Goal: Check status: Check status

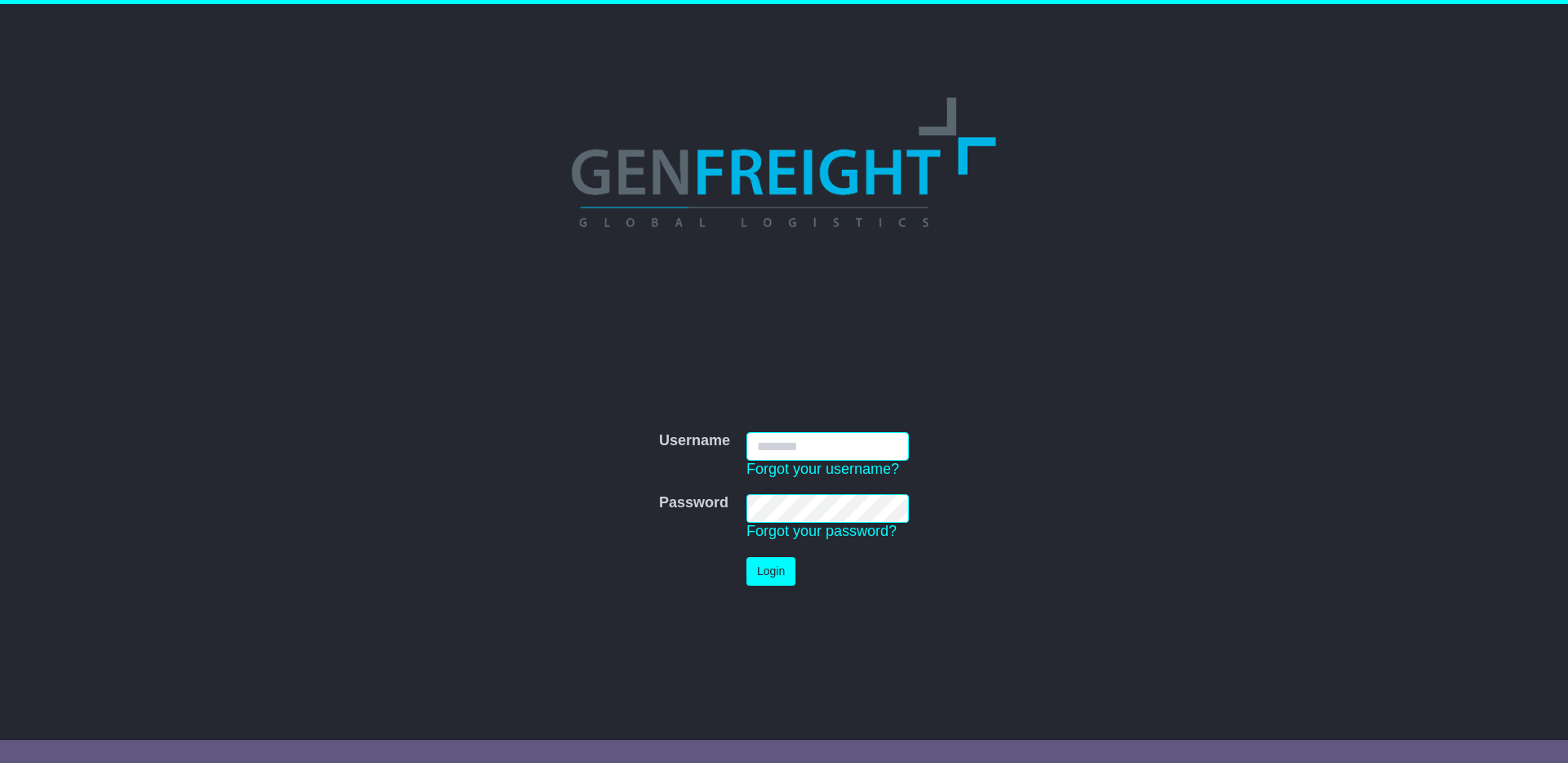
type input "**********"
click at [769, 565] on button "Login" at bounding box center [771, 571] width 49 height 29
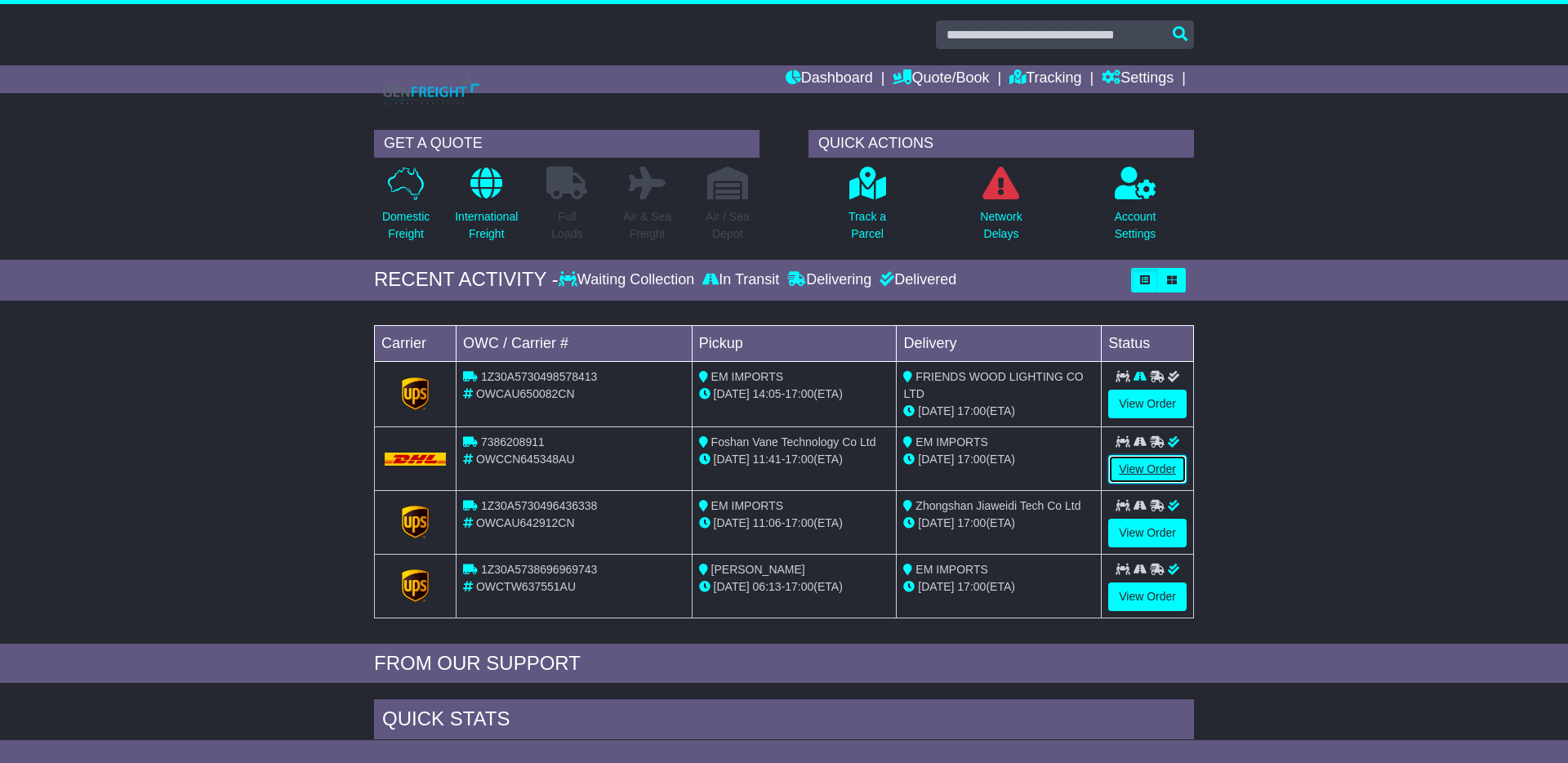
click at [1138, 463] on link "View Order" at bounding box center [1147, 469] width 78 height 29
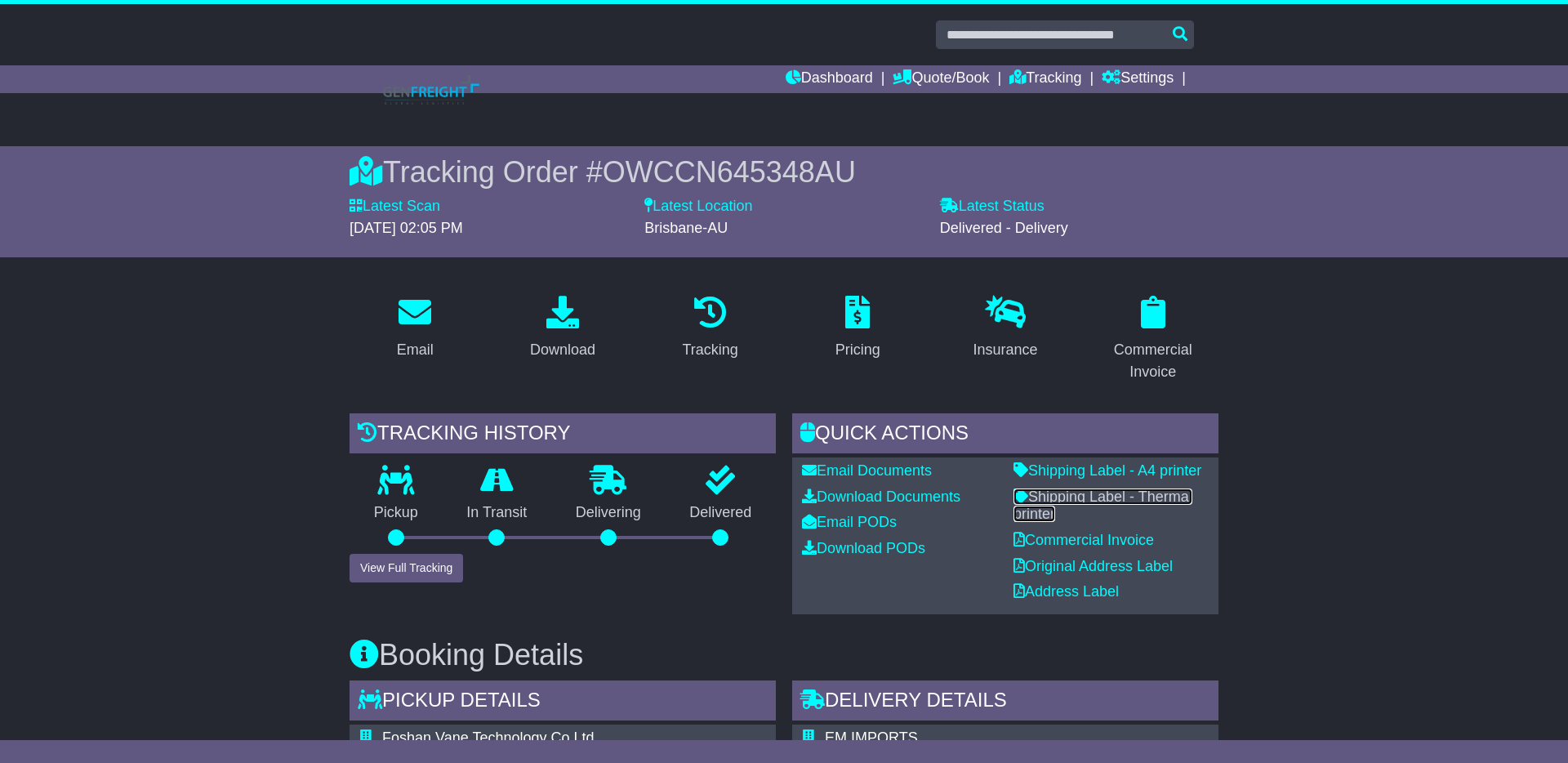
click at [1102, 500] on link "Shipping Label - Thermal printer" at bounding box center [1102, 505] width 179 height 35
click at [845, 77] on link "Dashboard" at bounding box center [829, 79] width 87 height 28
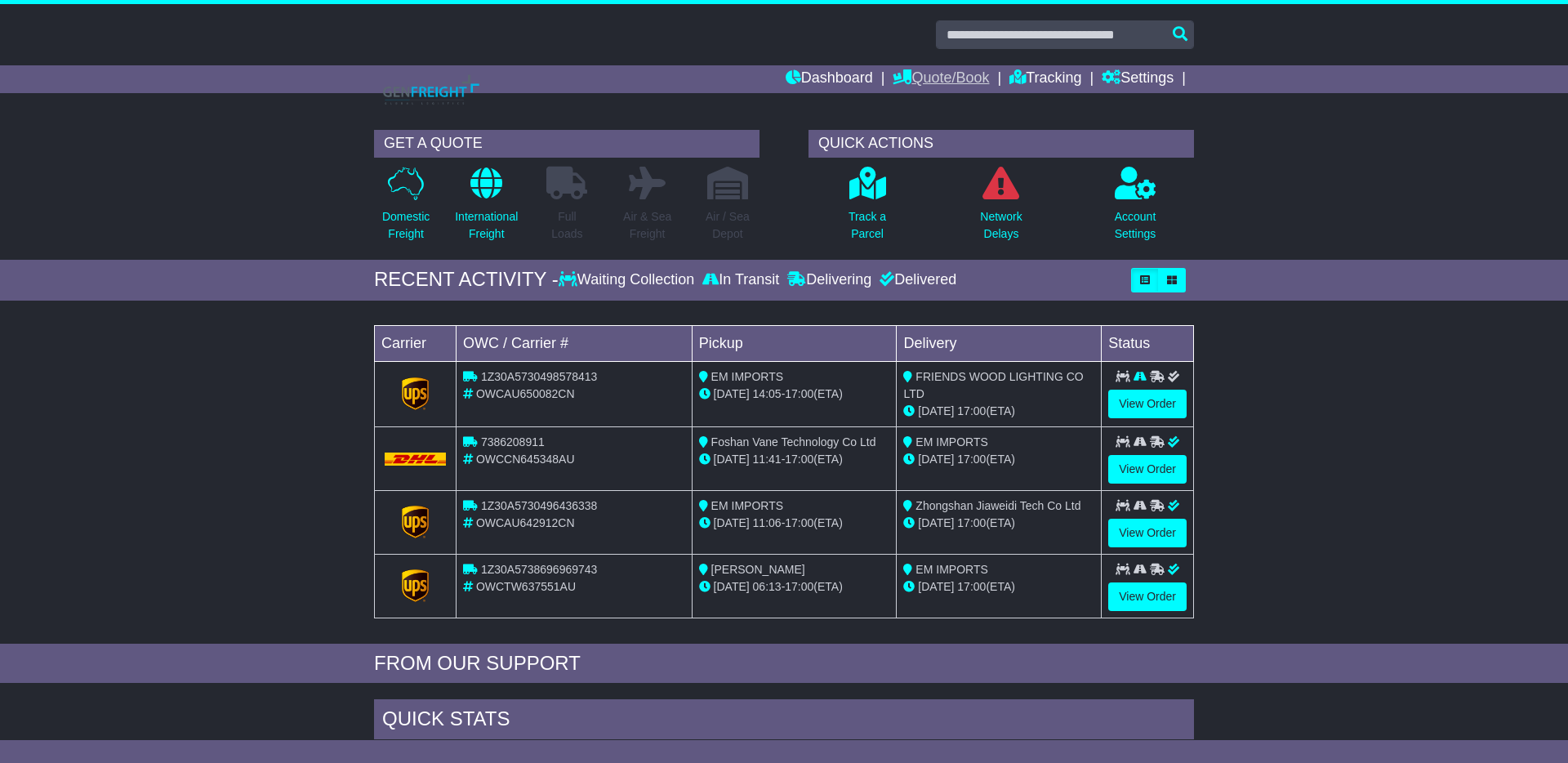
click at [944, 76] on link "Quote/Book" at bounding box center [940, 79] width 96 height 28
click at [934, 140] on link "Saved Quotes" at bounding box center [958, 143] width 129 height 18
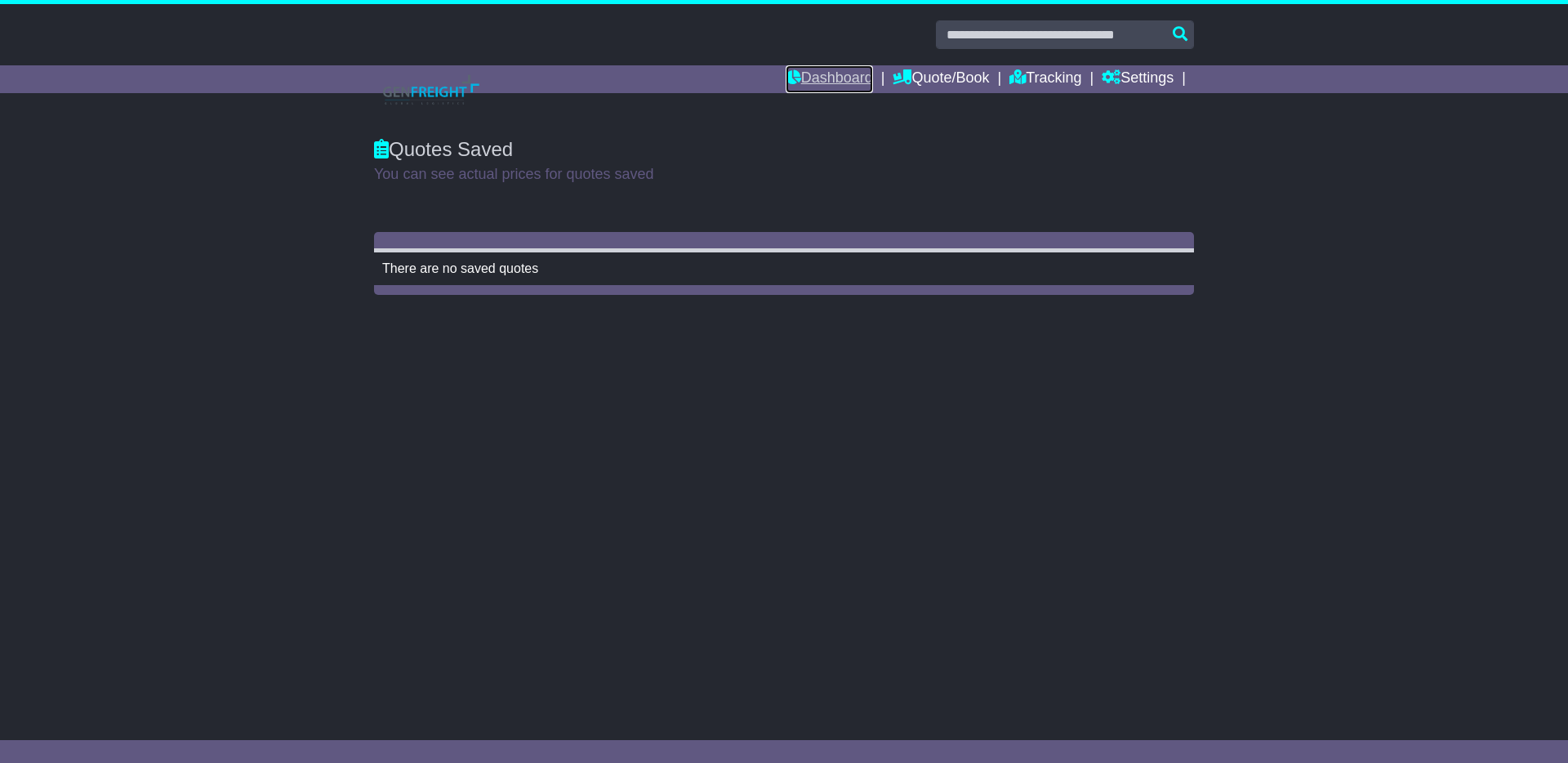
click at [841, 81] on link "Dashboard" at bounding box center [829, 79] width 87 height 28
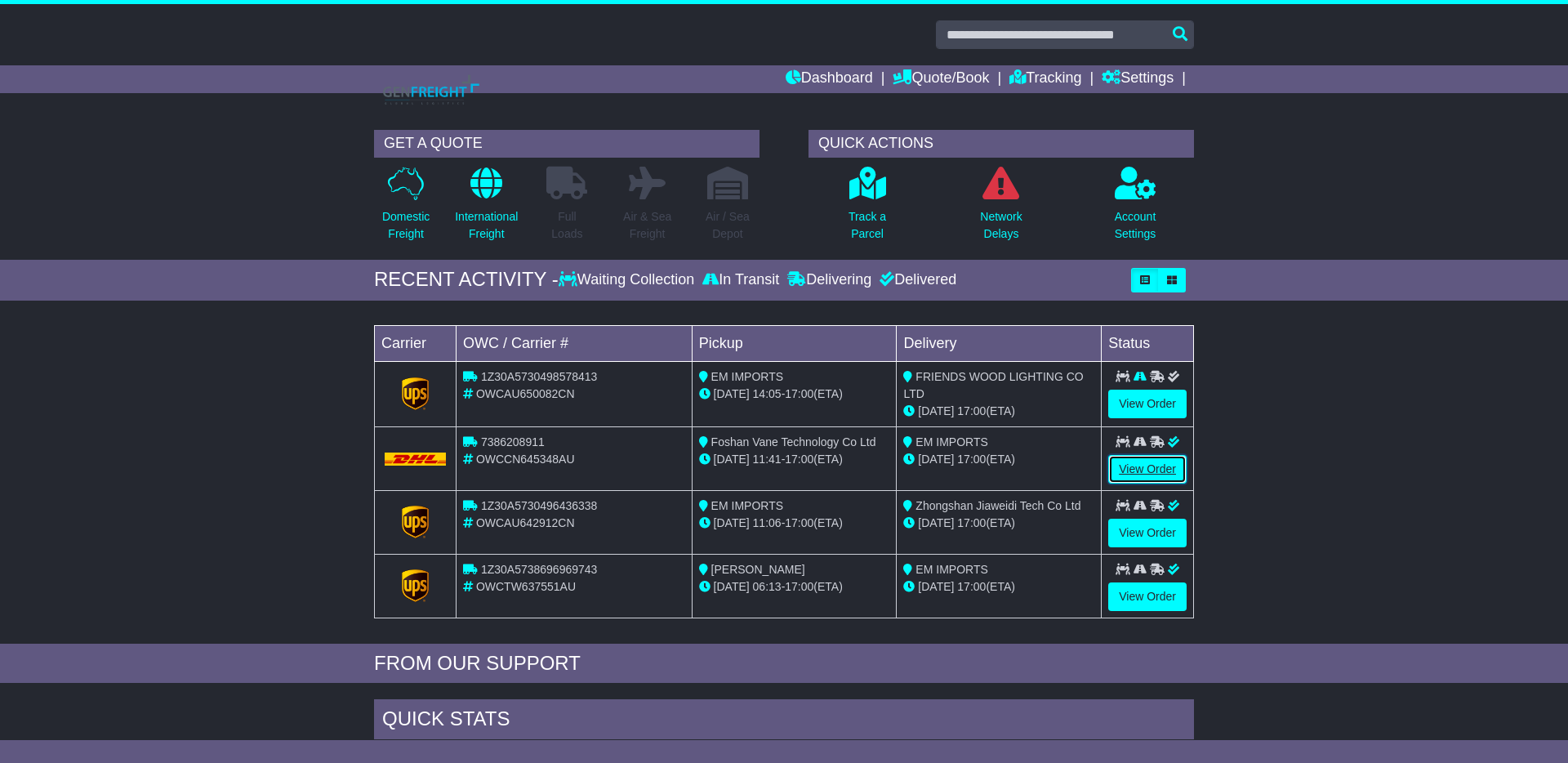
click at [1151, 468] on link "View Order" at bounding box center [1147, 469] width 78 height 29
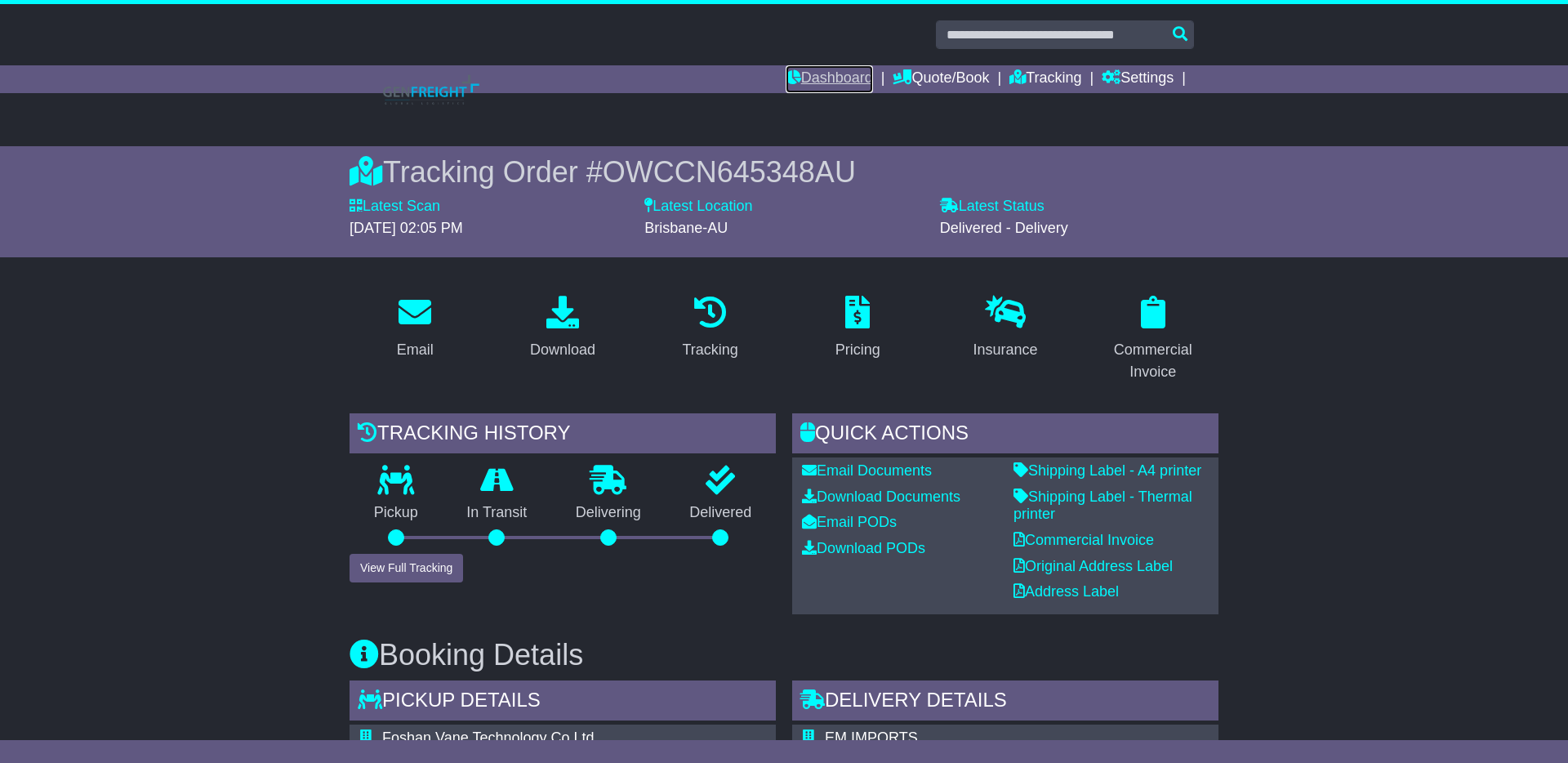
click at [840, 76] on link "Dashboard" at bounding box center [829, 79] width 87 height 28
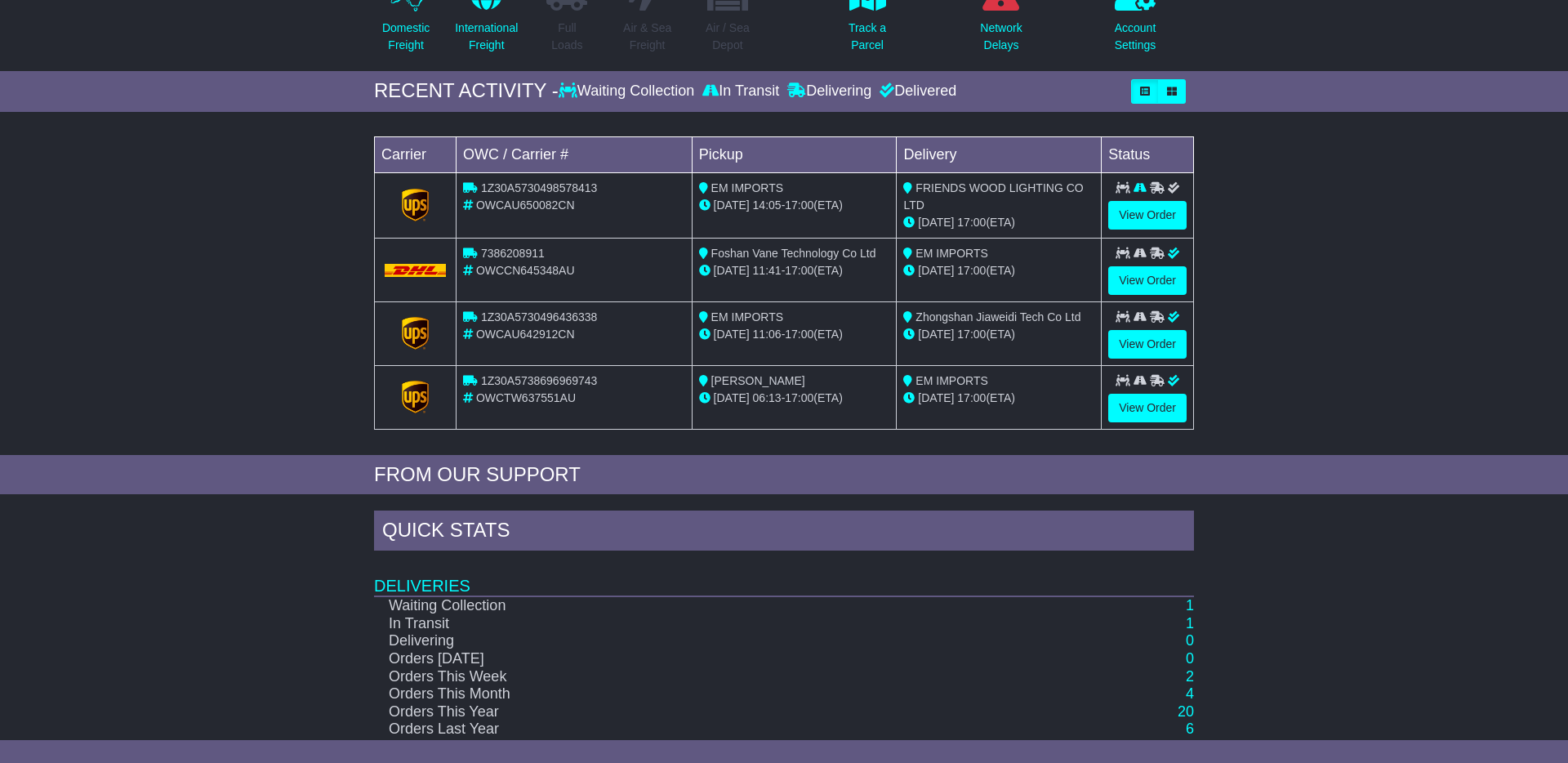
scroll to position [236, 0]
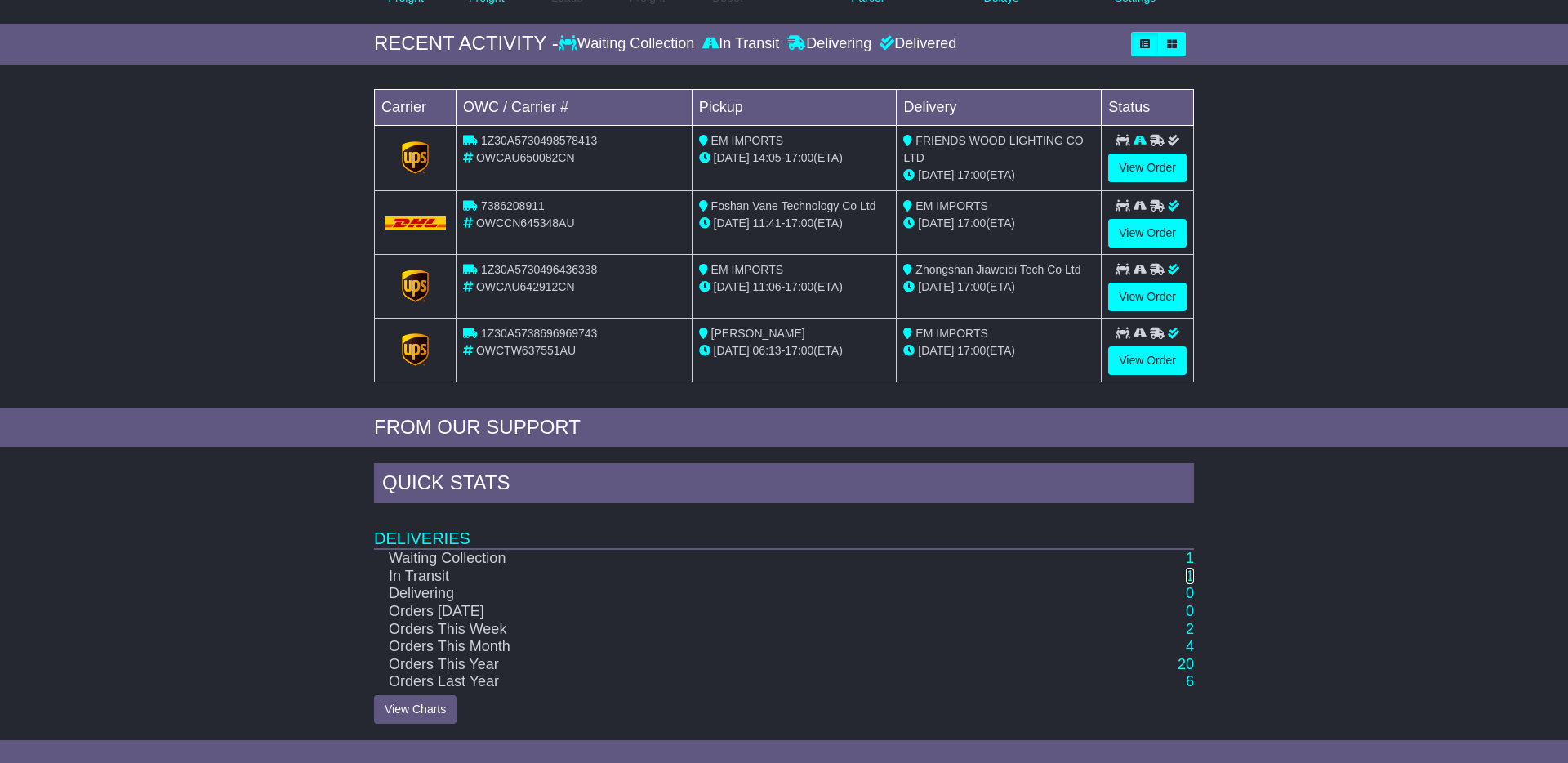
click at [1190, 578] on link "1" at bounding box center [1190, 576] width 8 height 16
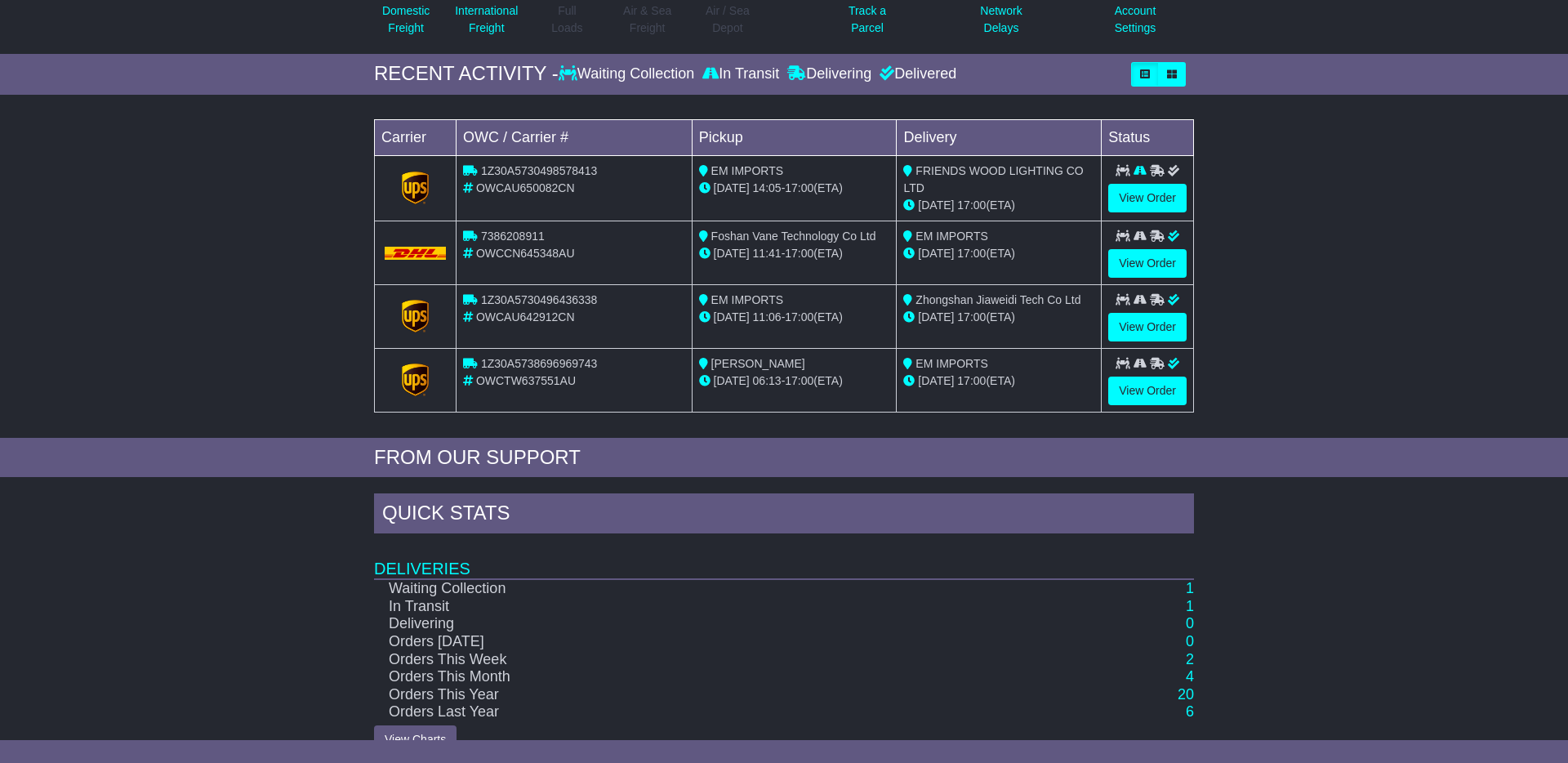
scroll to position [217, 0]
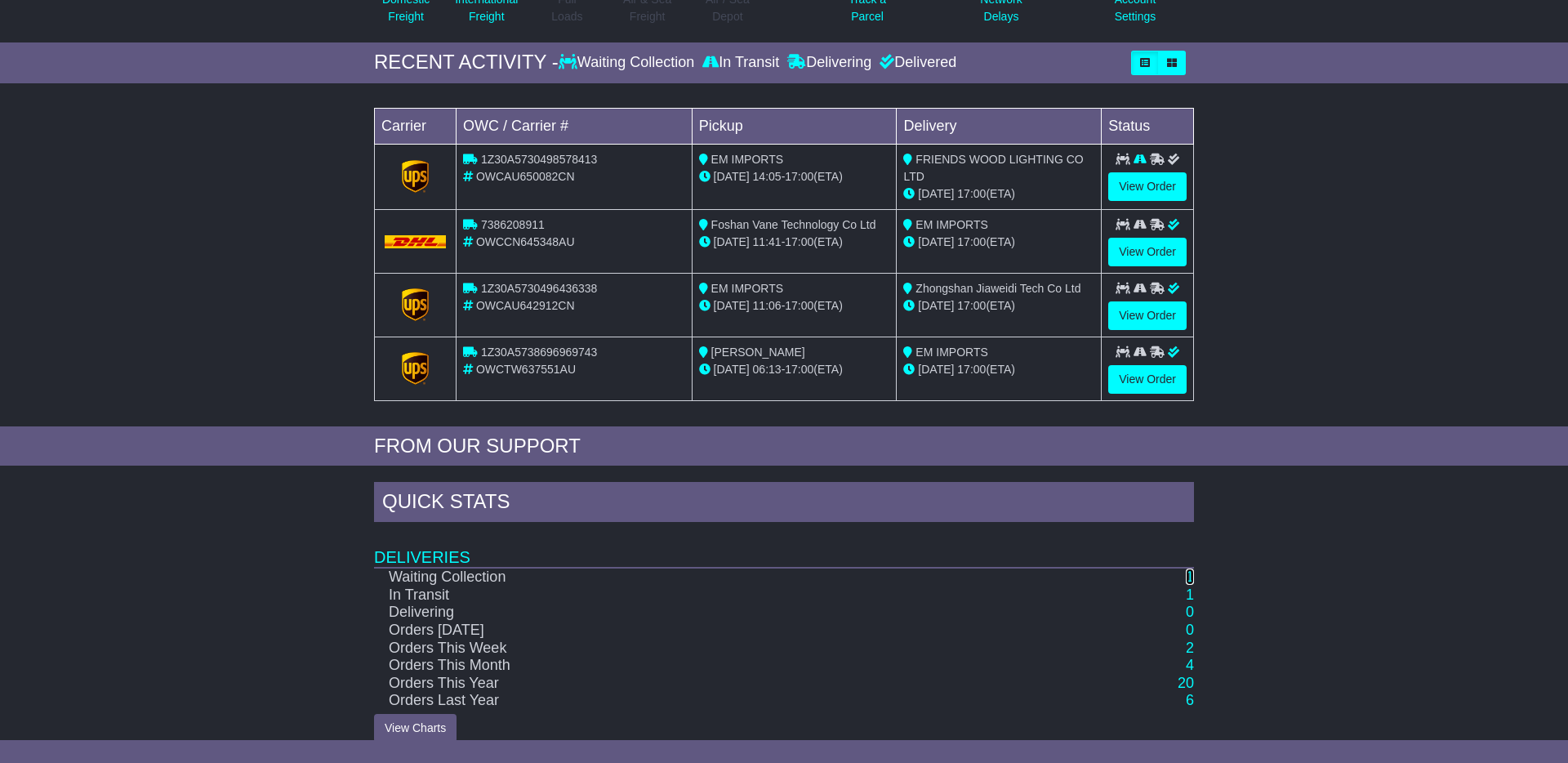
click at [1191, 577] on link "1" at bounding box center [1190, 577] width 8 height 16
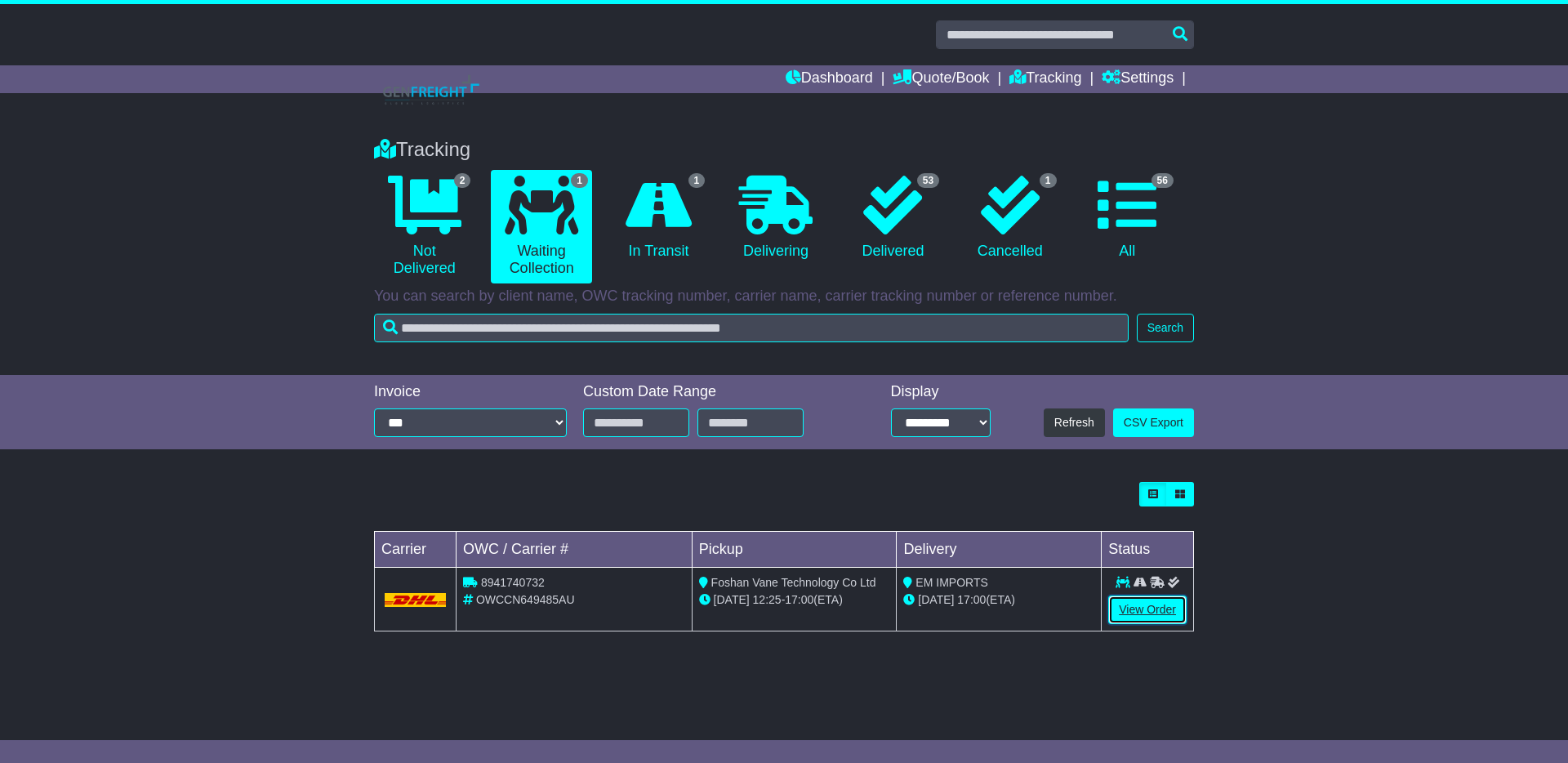
click at [1134, 610] on link "View Order" at bounding box center [1147, 609] width 78 height 29
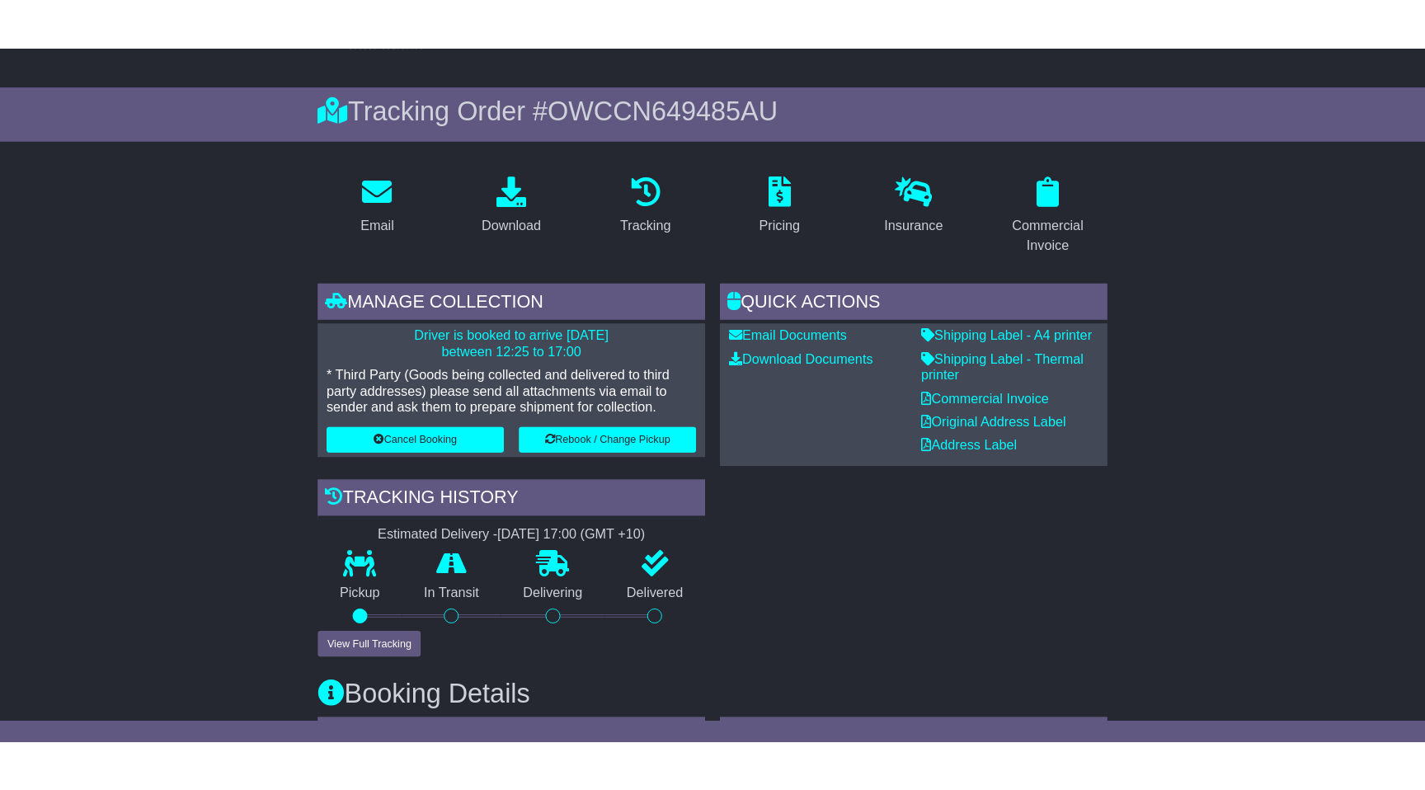
scroll to position [149, 0]
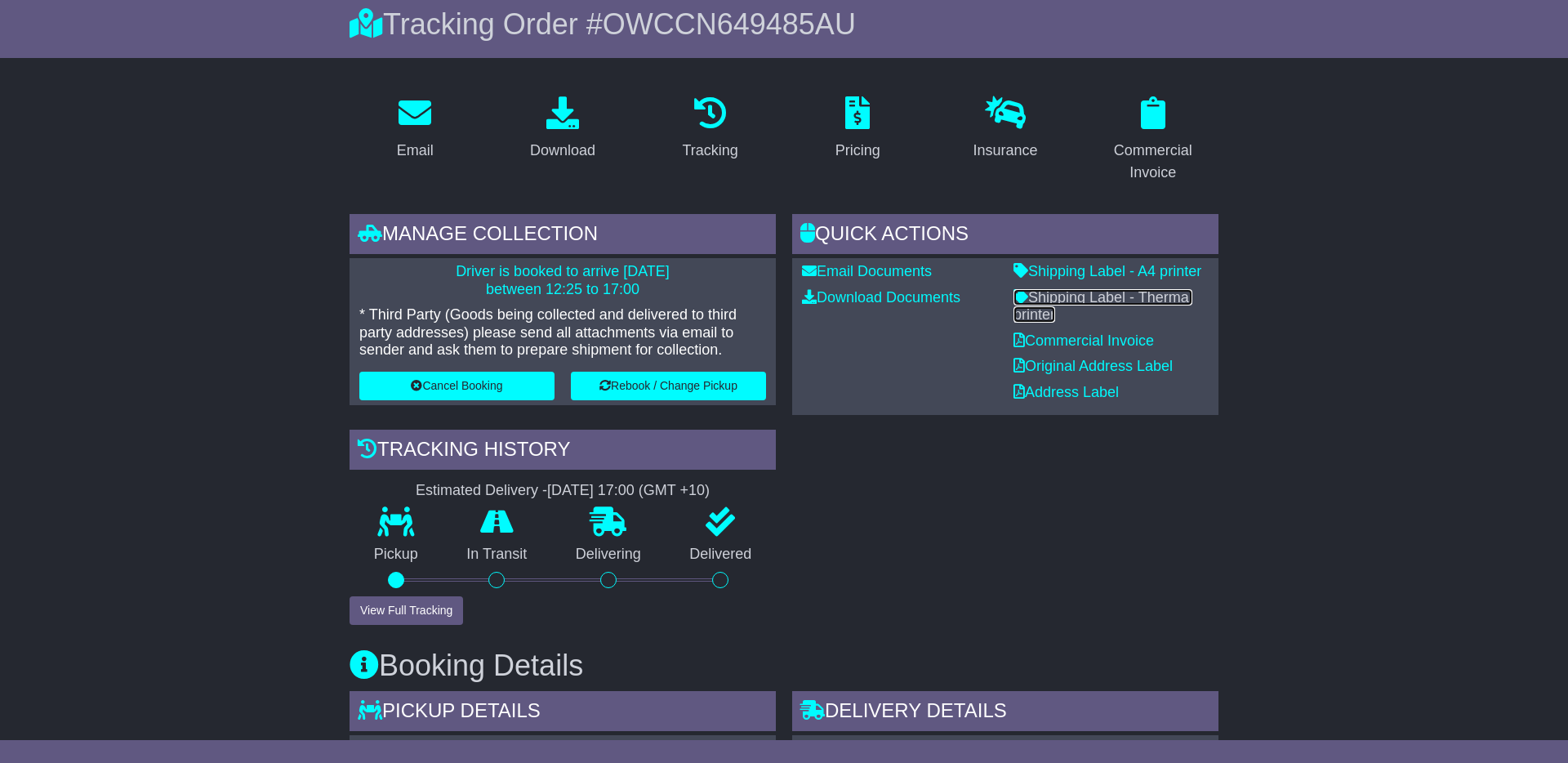
click at [1134, 292] on link "Shipping Label - Thermal printer" at bounding box center [1102, 306] width 179 height 35
